Goal: Task Accomplishment & Management: Complete application form

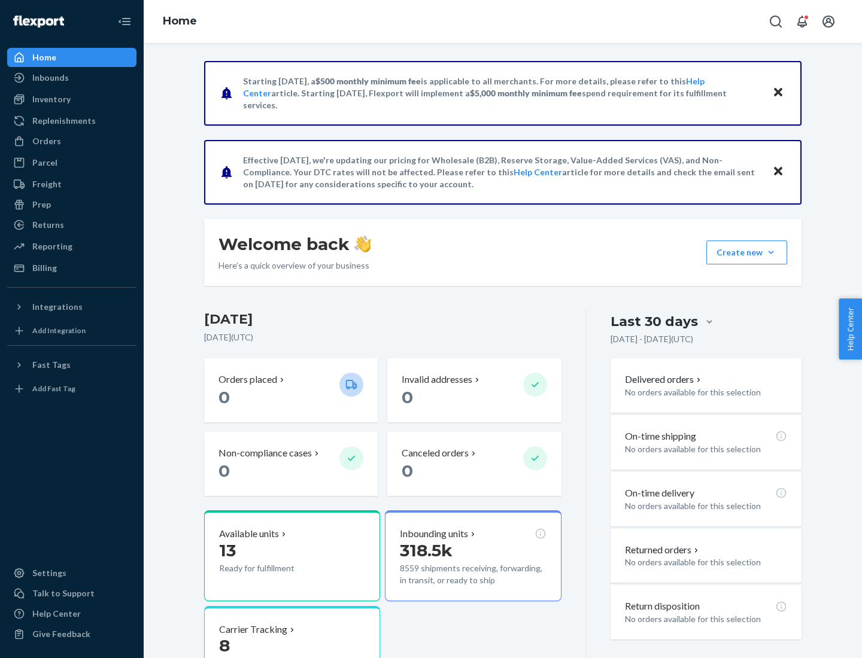
click at [771, 253] on button "Create new Create new inbound Create new order Create new product" at bounding box center [746, 253] width 81 height 24
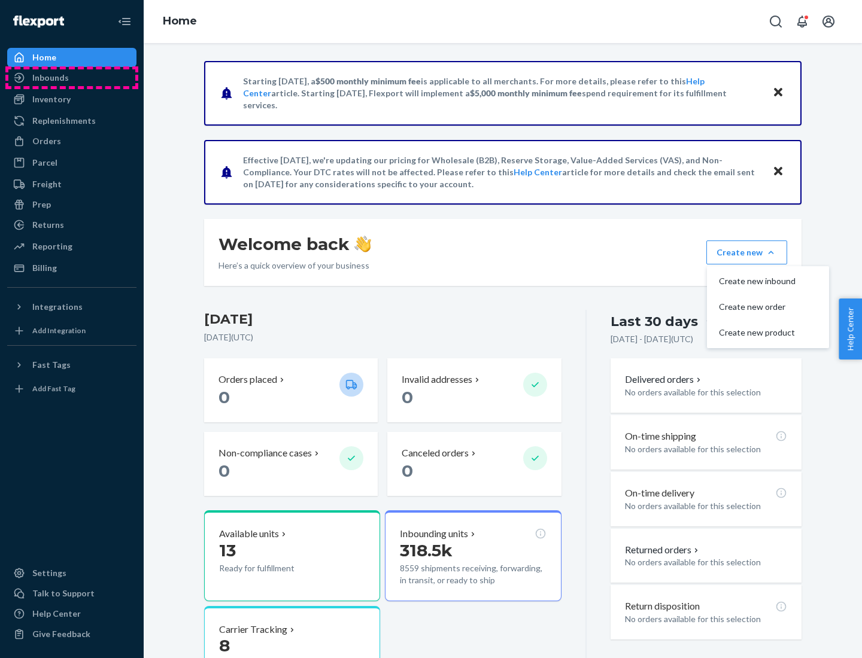
click at [72, 78] on div "Inbounds" at bounding box center [71, 77] width 127 height 17
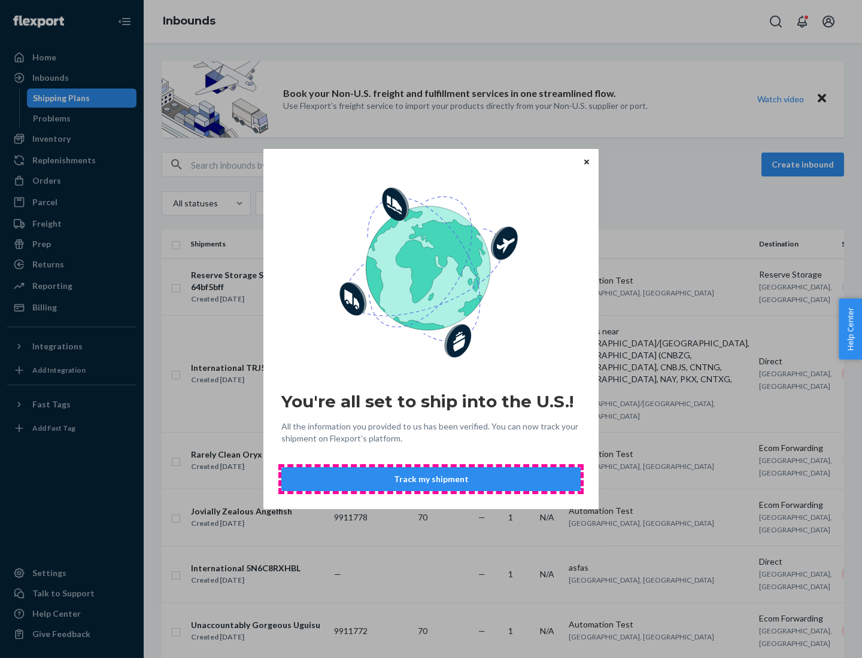
click at [431, 479] on button "Track my shipment" at bounding box center [430, 479] width 299 height 24
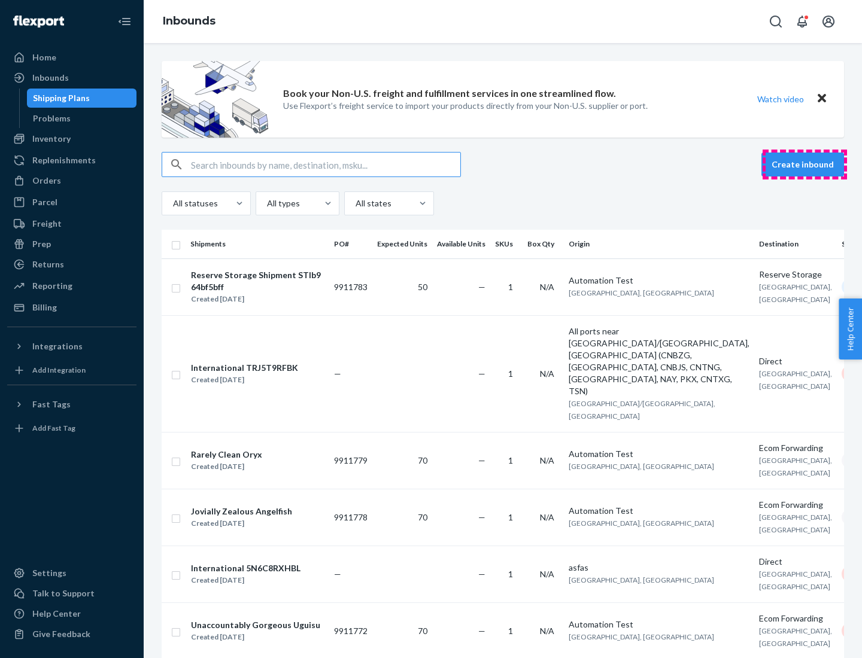
click at [804, 165] on button "Create inbound" at bounding box center [802, 165] width 83 height 24
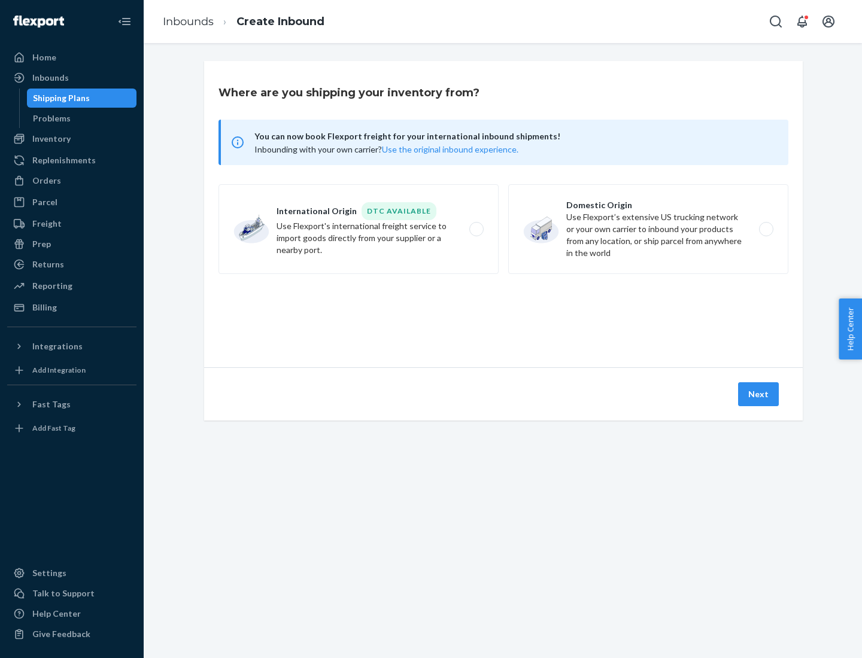
click at [359, 229] on label "International Origin DTC Available Use Flexport's international freight service…" at bounding box center [358, 229] width 280 height 90
click at [476, 229] on input "International Origin DTC Available Use Flexport's international freight service…" at bounding box center [480, 230] width 8 height 8
radio input "true"
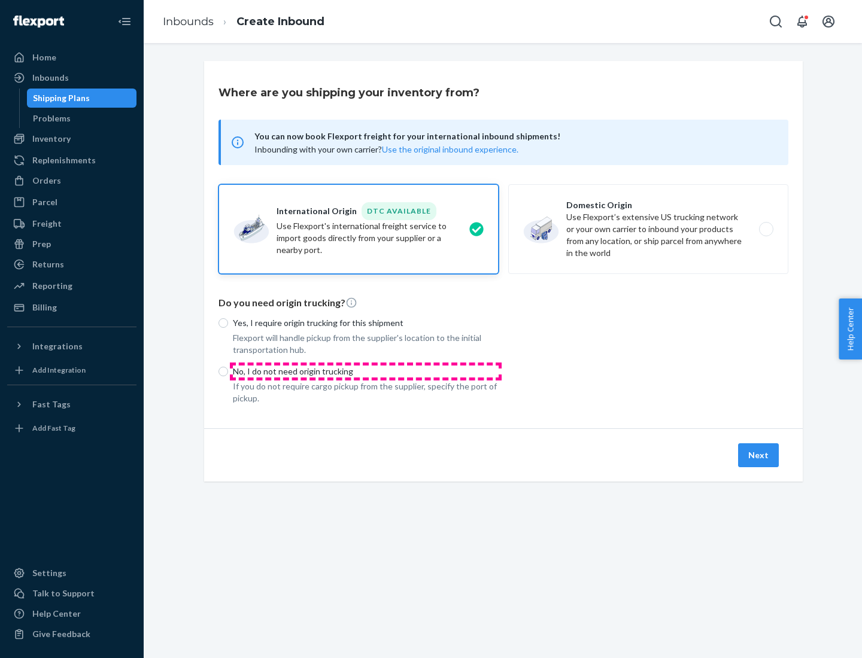
click at [366, 371] on p "No, I do not need origin trucking" at bounding box center [366, 372] width 266 height 12
click at [228, 371] on input "No, I do not need origin trucking" at bounding box center [223, 372] width 10 height 10
radio input "true"
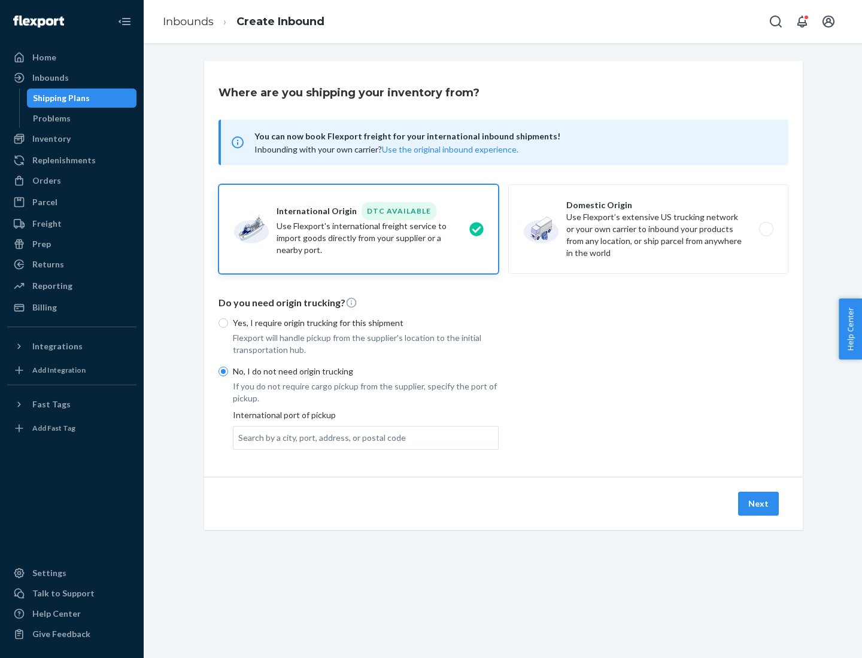
click at [319, 438] on div "Search by a city, port, address, or postal code" at bounding box center [322, 438] width 168 height 12
click at [239, 438] on input "Search by a city, port, address, or postal code" at bounding box center [238, 438] width 1 height 12
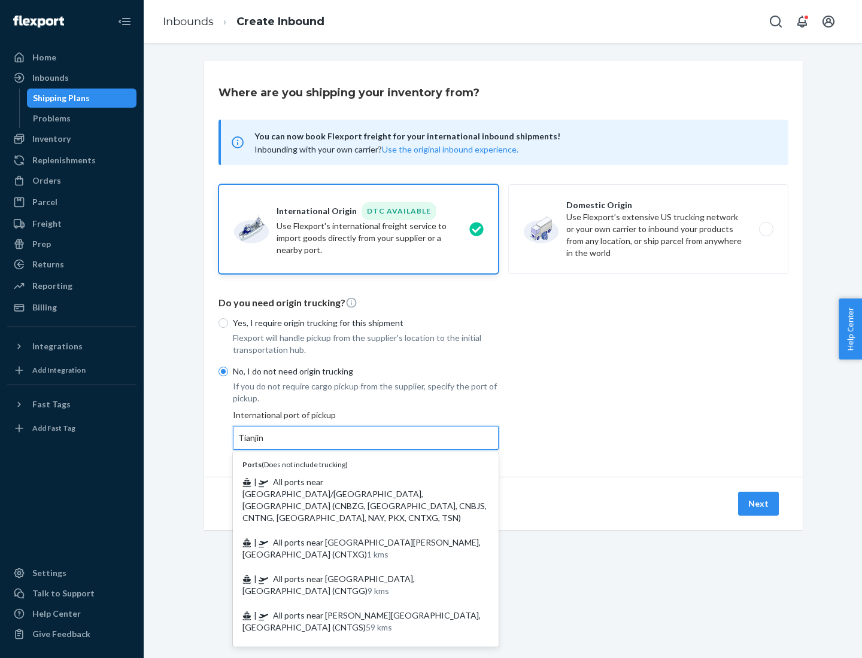
click at [354, 482] on span "| All ports near [GEOGRAPHIC_DATA]/[GEOGRAPHIC_DATA], [GEOGRAPHIC_DATA] (CNBZG,…" at bounding box center [364, 500] width 244 height 46
click at [265, 444] on input "Tianjin" at bounding box center [251, 438] width 26 height 12
type input "All ports near [GEOGRAPHIC_DATA]/[GEOGRAPHIC_DATA], [GEOGRAPHIC_DATA] (CNBZG, […"
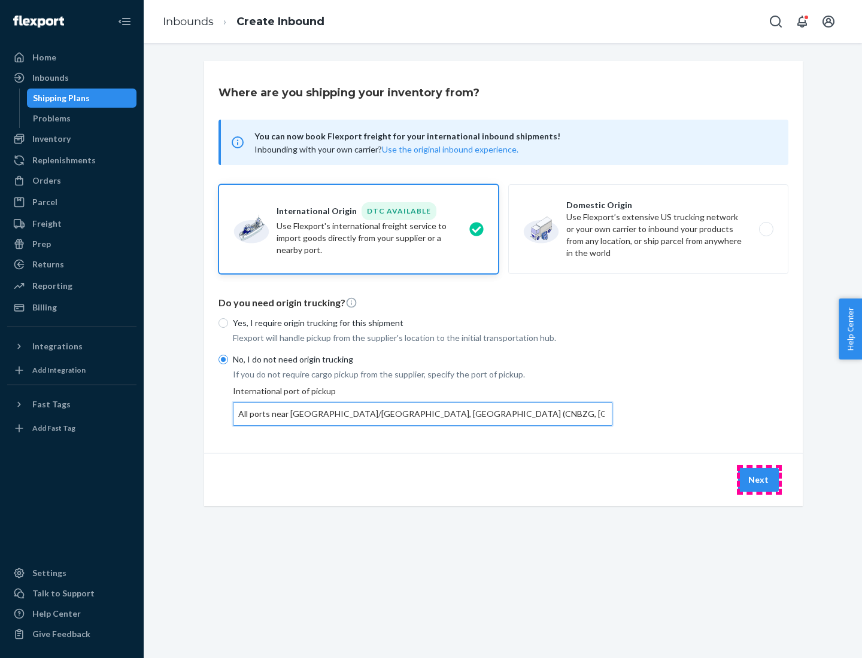
click at [759, 479] on button "Next" at bounding box center [758, 480] width 41 height 24
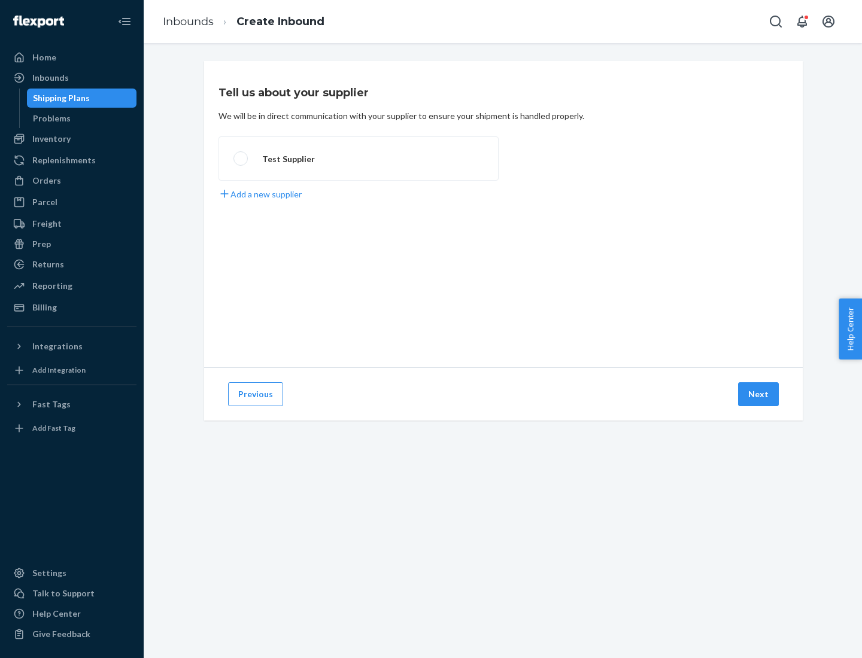
click at [359, 159] on label "Test Supplier" at bounding box center [358, 158] width 280 height 44
click at [241, 159] on input "Test Supplier" at bounding box center [237, 159] width 8 height 8
radio input "true"
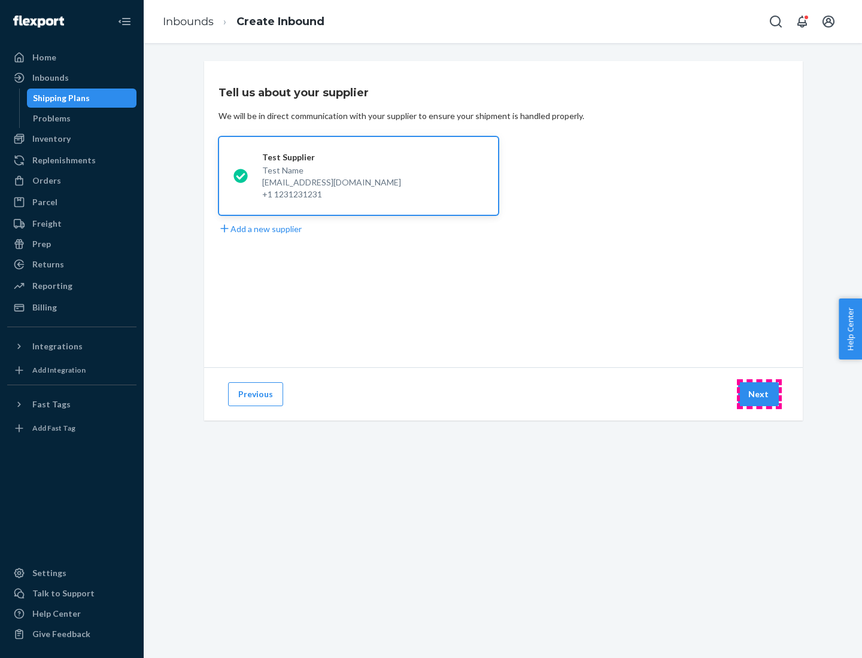
click at [759, 394] on button "Next" at bounding box center [758, 394] width 41 height 24
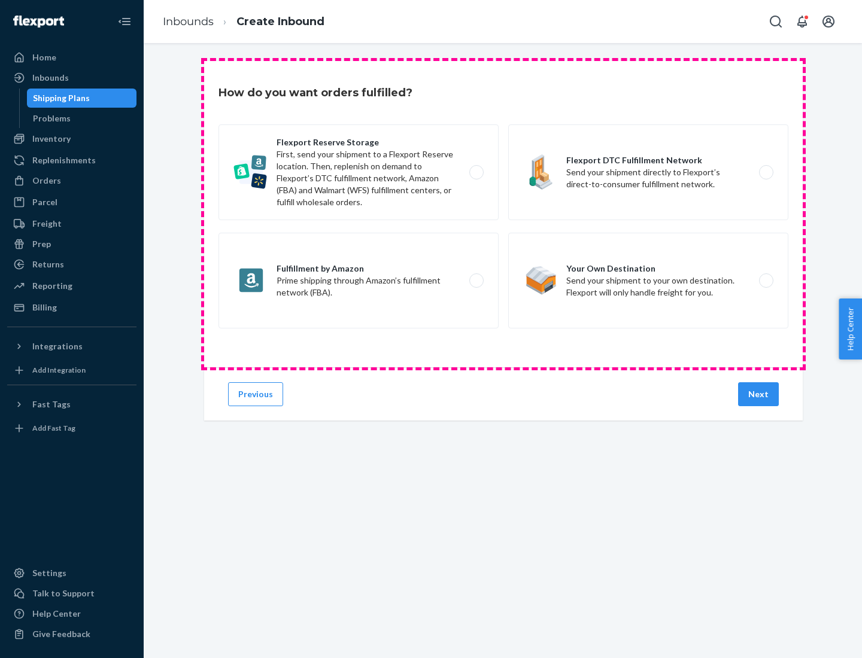
click at [503, 214] on div "Flexport Reserve Storage First, send your shipment to a Flexport Reserve locati…" at bounding box center [503, 228] width 570 height 207
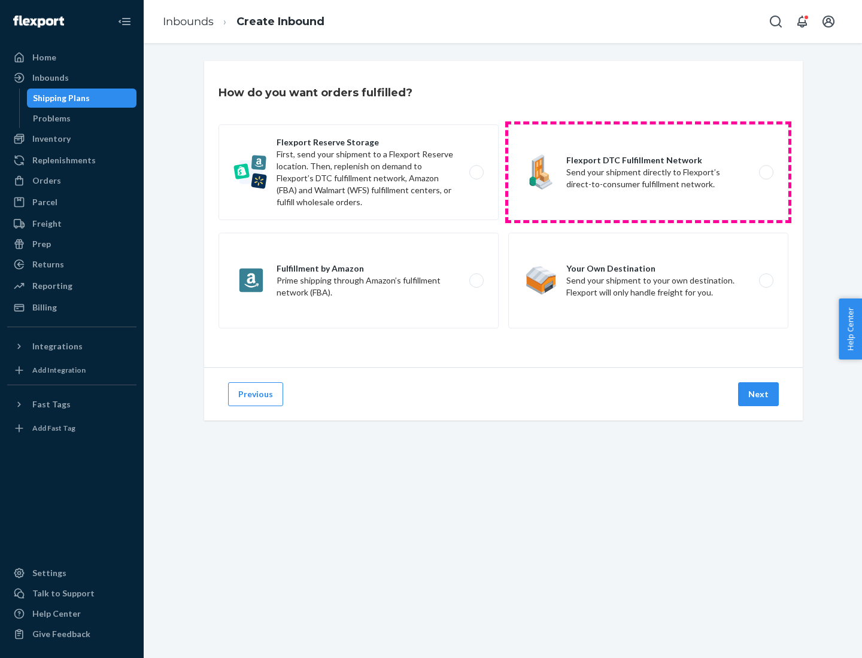
click at [648, 172] on label "Flexport DTC Fulfillment Network Send your shipment directly to Flexport’s dire…" at bounding box center [648, 173] width 280 height 96
click at [766, 172] on input "Flexport DTC Fulfillment Network Send your shipment directly to Flexport’s dire…" at bounding box center [770, 173] width 8 height 8
radio input "true"
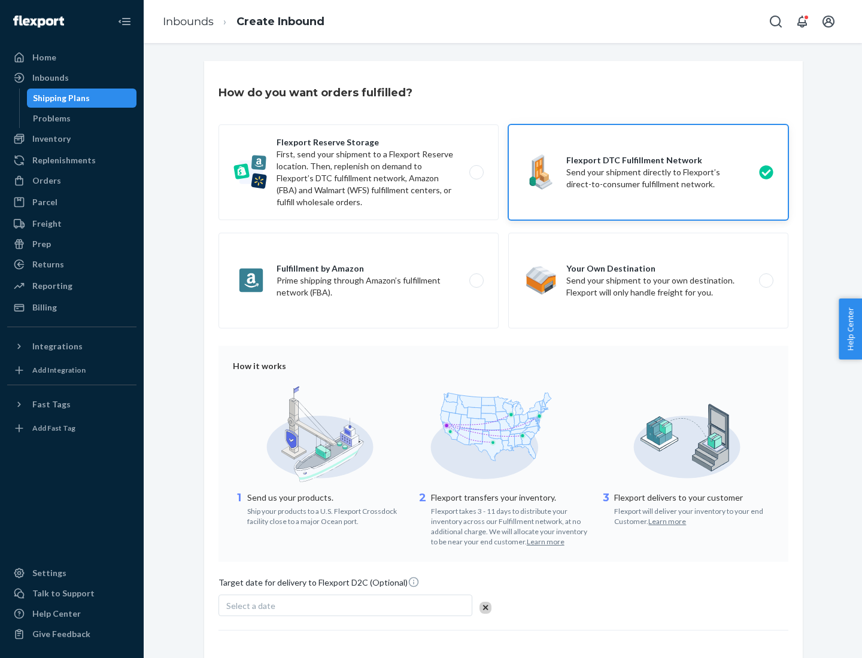
scroll to position [88, 0]
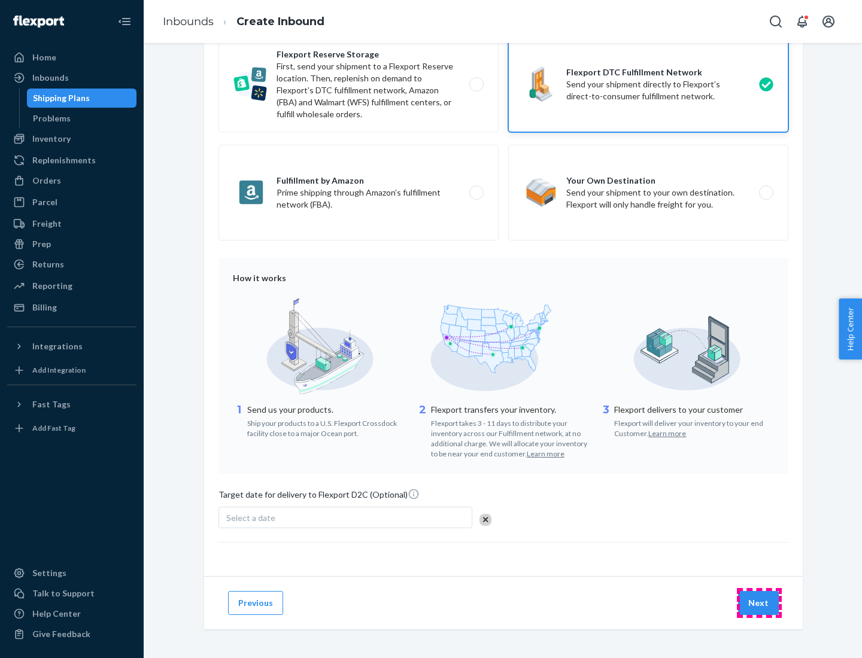
click at [759, 603] on button "Next" at bounding box center [758, 603] width 41 height 24
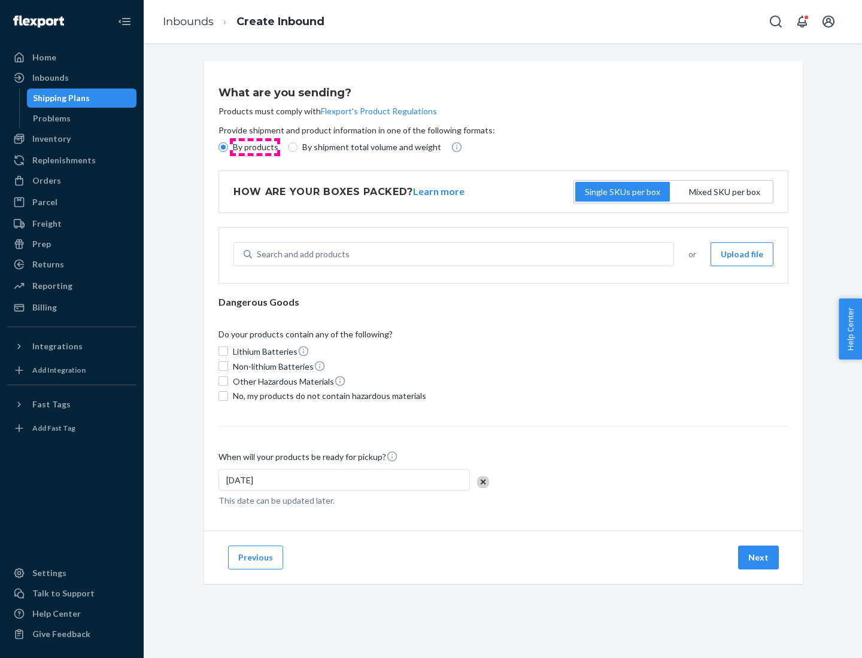
click at [254, 147] on p "By products" at bounding box center [255, 147] width 45 height 12
click at [228, 147] on input "By products" at bounding box center [223, 147] width 10 height 10
click at [301, 254] on div "Search and add products" at bounding box center [303, 254] width 93 height 12
click at [258, 254] on input "Search and add products" at bounding box center [257, 254] width 1 height 12
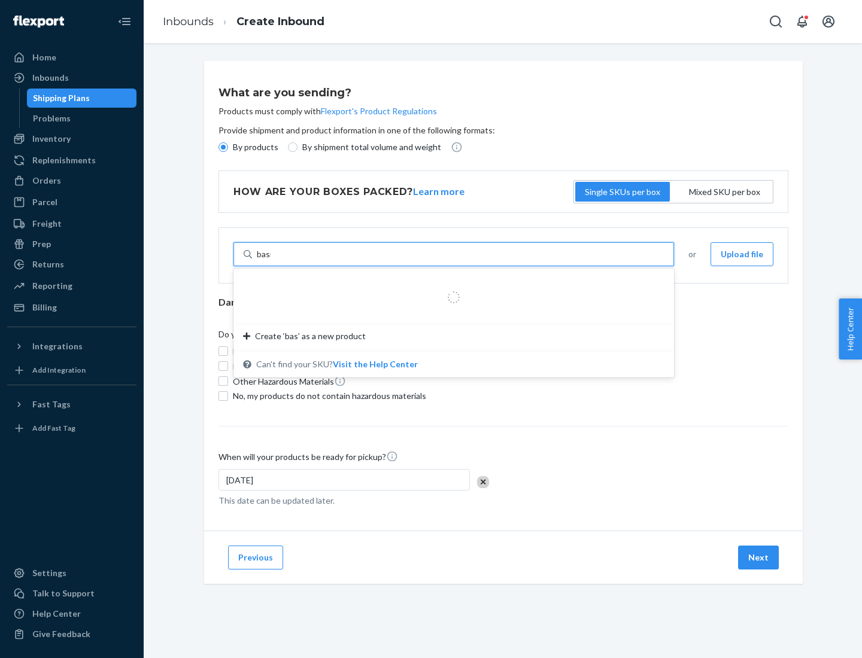
type input "basic"
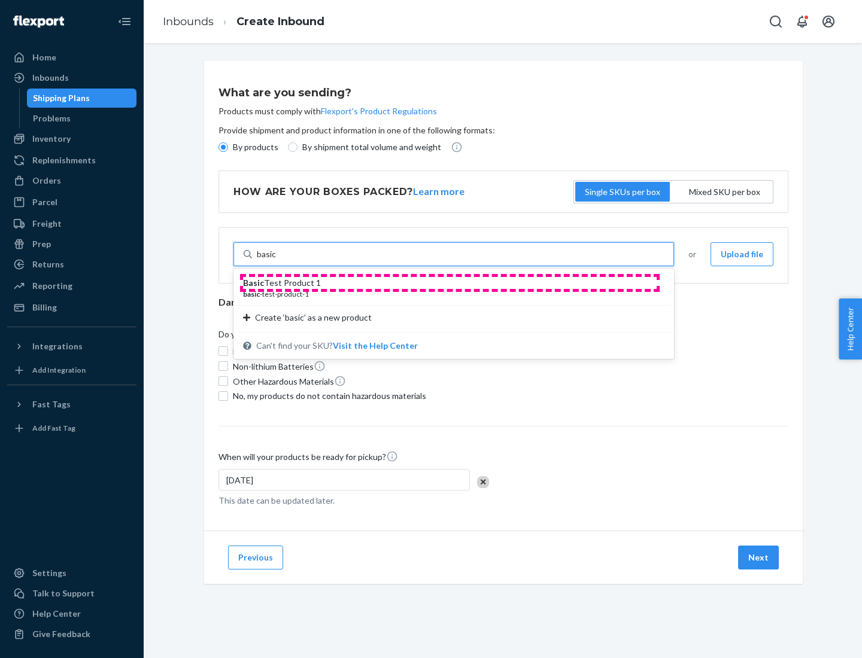
click at [450, 283] on div "Basic Test Product 1" at bounding box center [449, 283] width 412 height 12
click at [277, 260] on input "basic" at bounding box center [267, 254] width 20 height 12
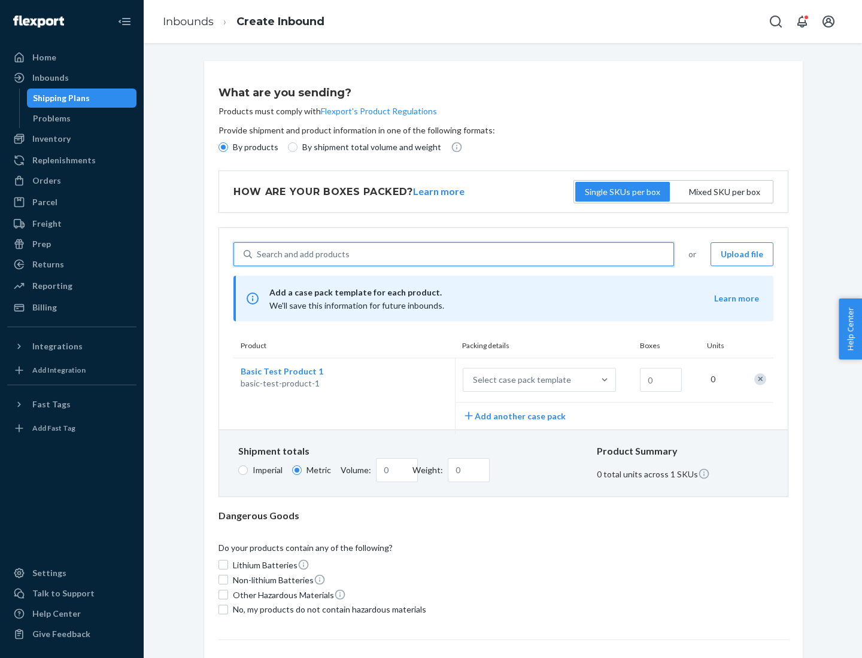
scroll to position [29, 0]
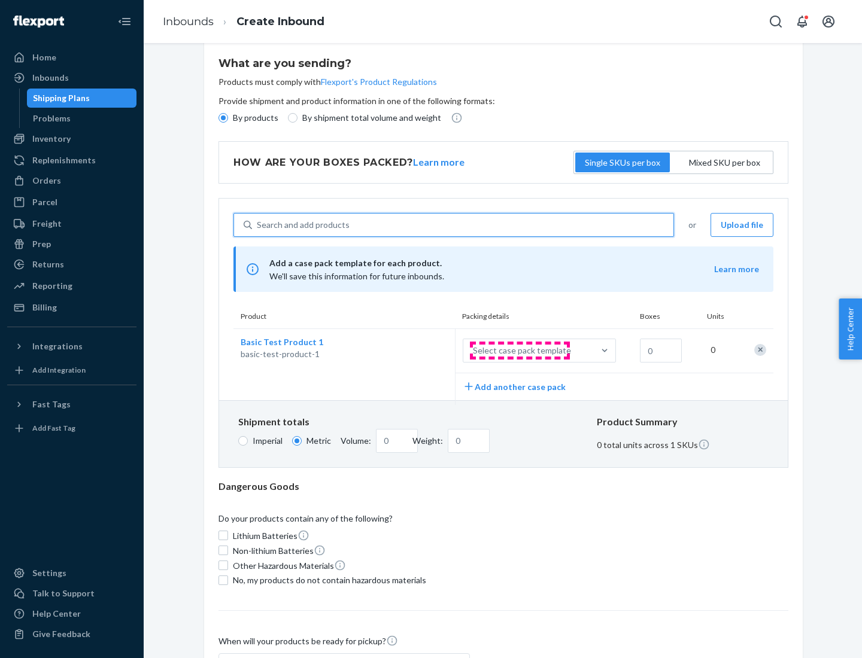
click at [520, 351] on div "Select case pack template" at bounding box center [522, 351] width 98 height 12
click at [414, 351] on input "Select case pack template" at bounding box center [414, 351] width 0 height 0
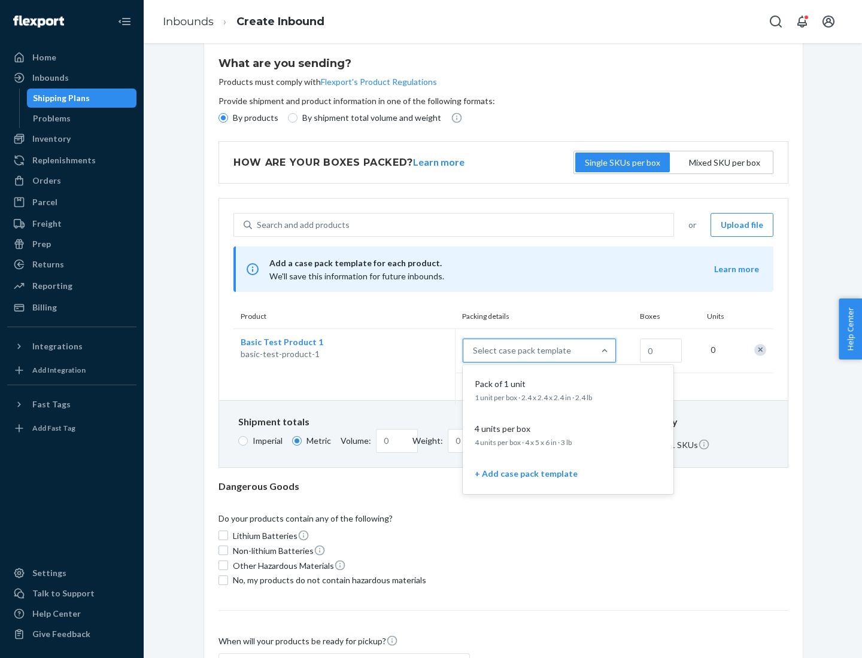
scroll to position [69, 0]
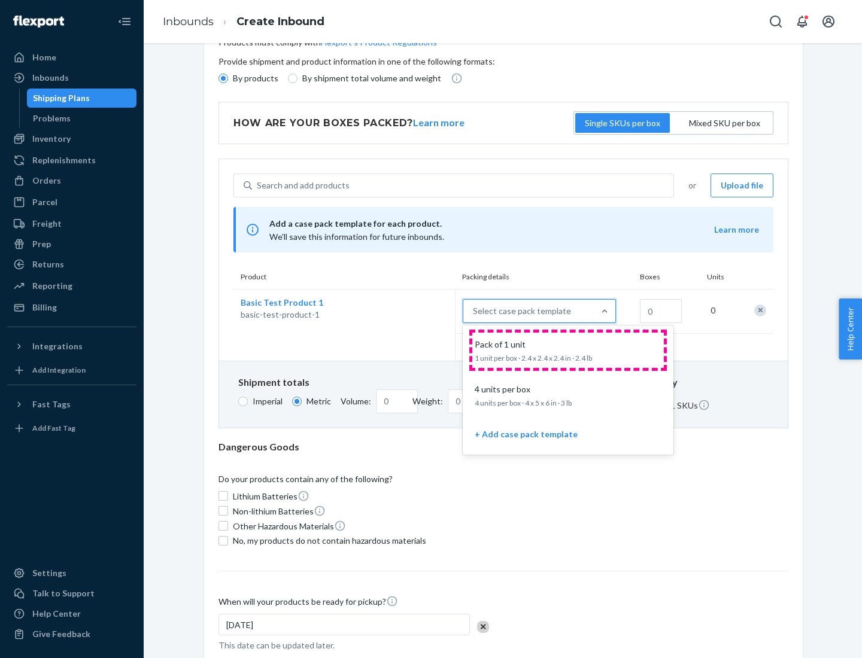
click at [568, 350] on div "Pack of 1 unit" at bounding box center [566, 345] width 192 height 12
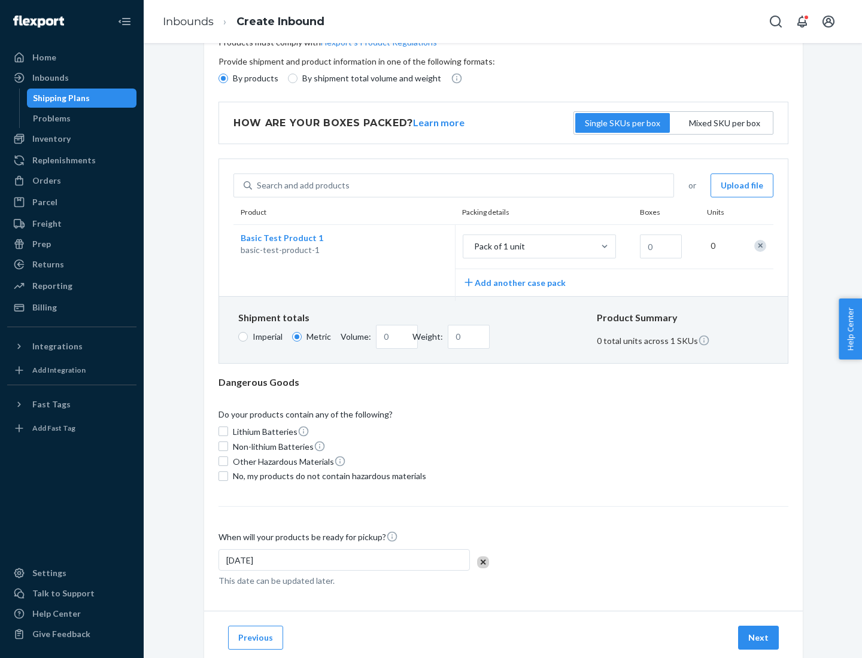
scroll to position [0, 0]
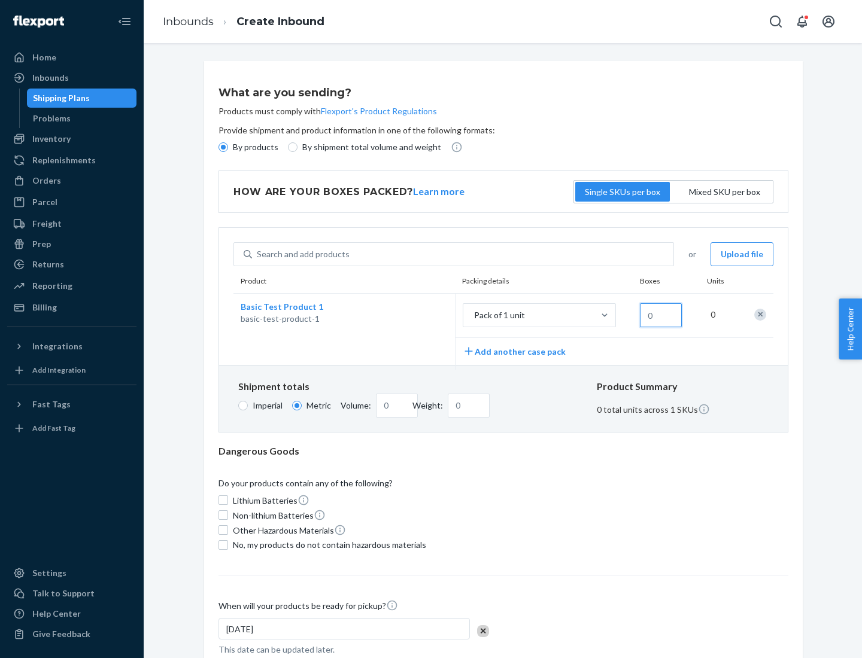
type input "1.09"
type input "1"
type input "10.89"
type input "10"
type input "0.02"
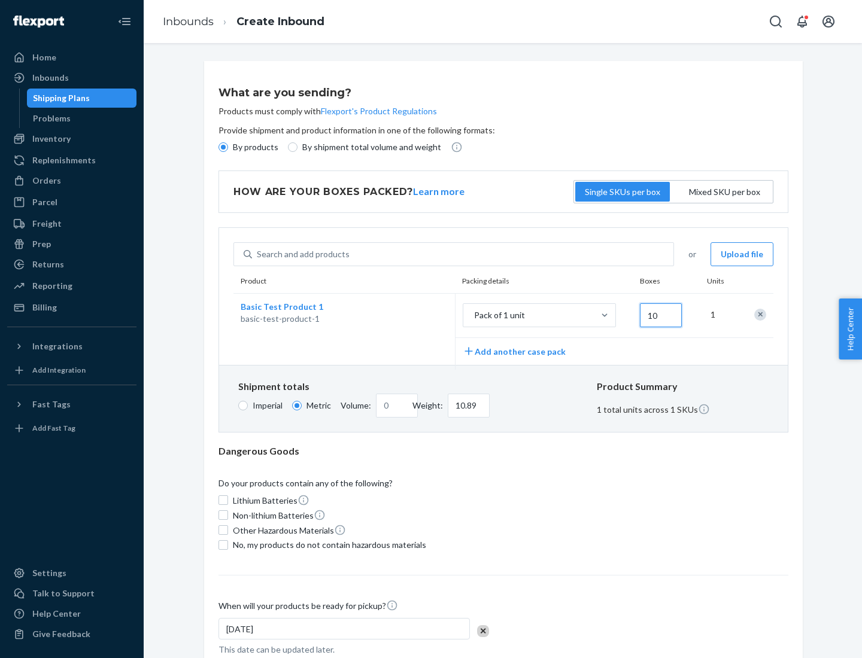
type input "108.86"
type input "100"
type input "0.23"
type input "1088.62"
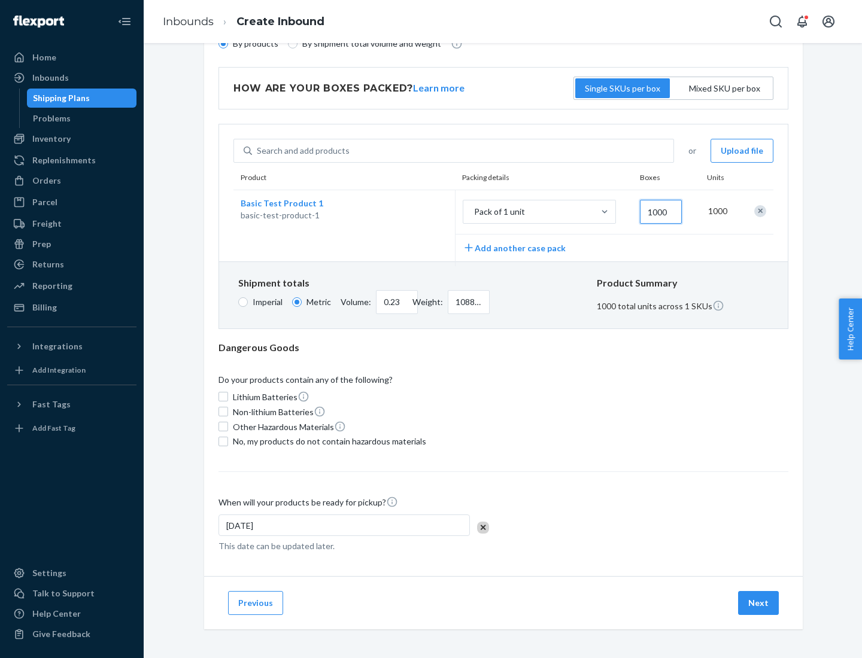
type input "1000"
click at [327, 441] on span "No, my products do not contain hazardous materials" at bounding box center [329, 442] width 193 height 12
click at [228, 441] on input "No, my products do not contain hazardous materials" at bounding box center [223, 442] width 10 height 10
checkbox input "true"
click at [759, 603] on button "Next" at bounding box center [758, 603] width 41 height 24
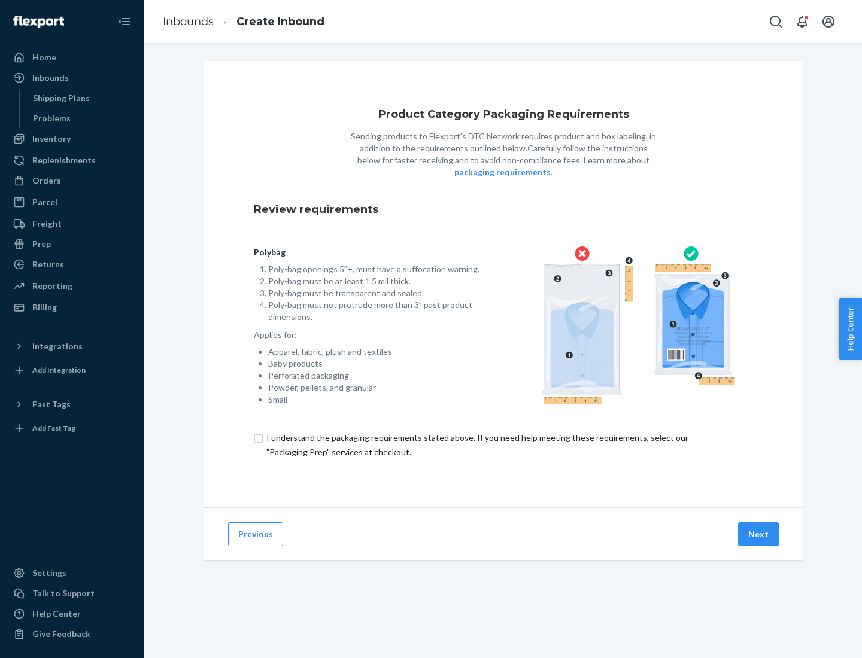
click at [503, 445] on input "checkbox" at bounding box center [503, 445] width 499 height 29
checkbox input "true"
click at [759, 534] on button "Next" at bounding box center [758, 535] width 41 height 24
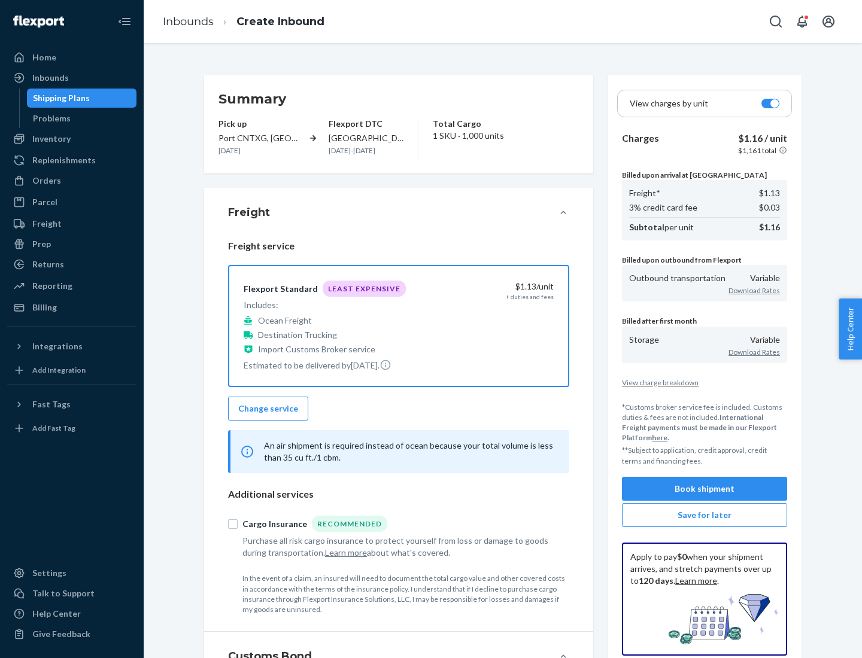
scroll to position [138, 0]
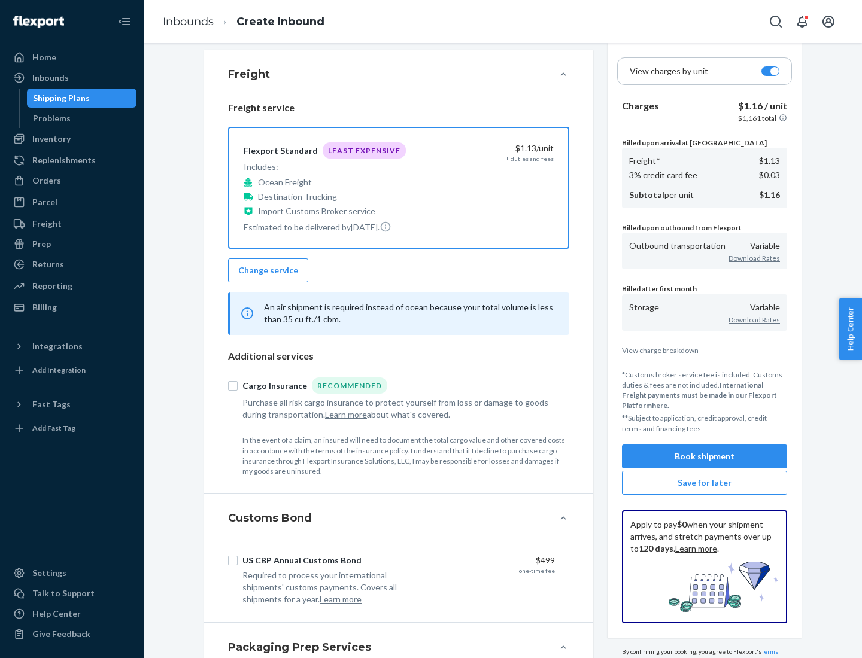
click at [705, 456] on button "Book shipment" at bounding box center [704, 457] width 165 height 24
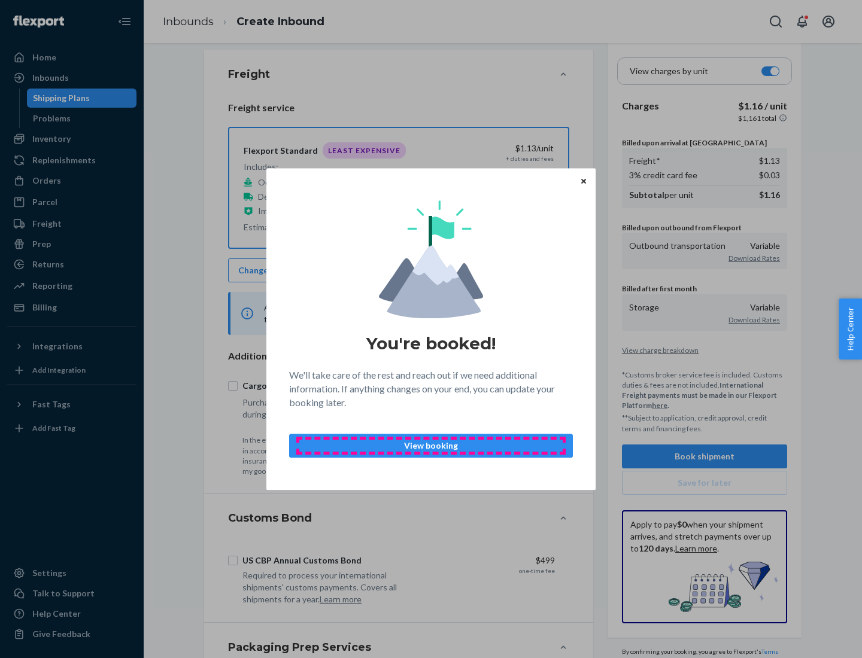
click at [431, 445] on p "View booking" at bounding box center [430, 446] width 263 height 12
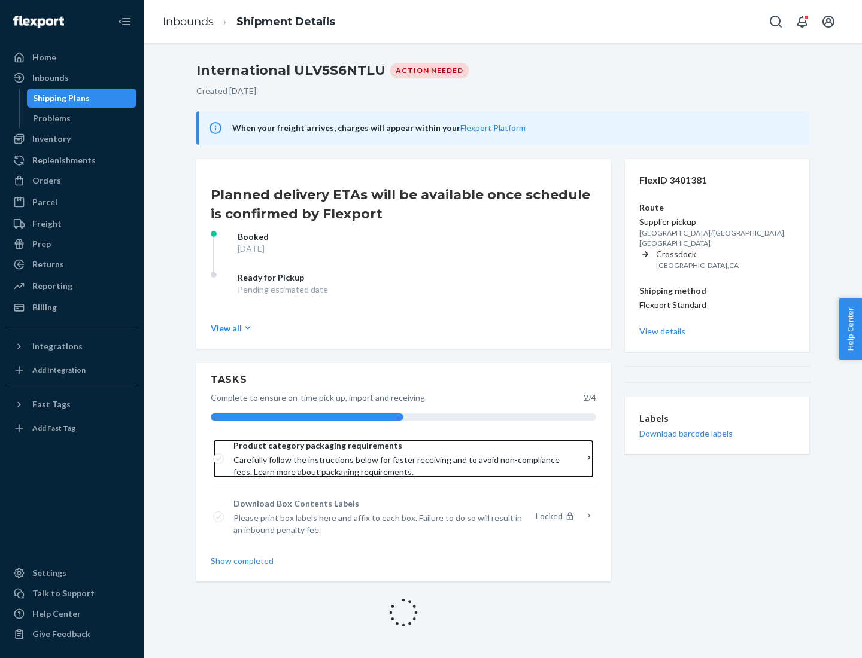
click at [399, 446] on span "Product category packaging requirements" at bounding box center [399, 446] width 332 height 12
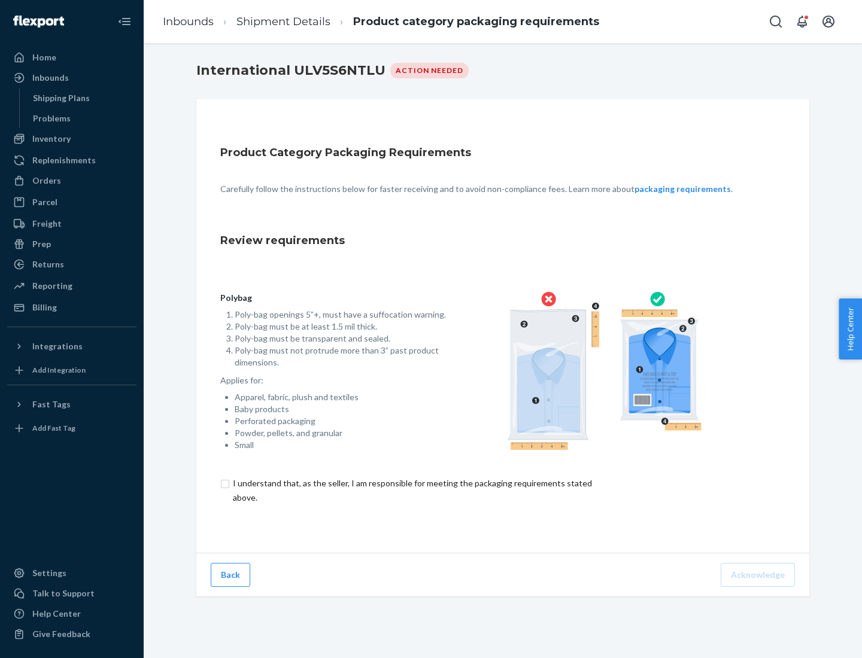
click at [411, 490] on input "checkbox" at bounding box center [419, 490] width 398 height 29
checkbox input "true"
click at [759, 575] on button "Acknowledge" at bounding box center [758, 575] width 74 height 24
